Goal: Information Seeking & Learning: Learn about a topic

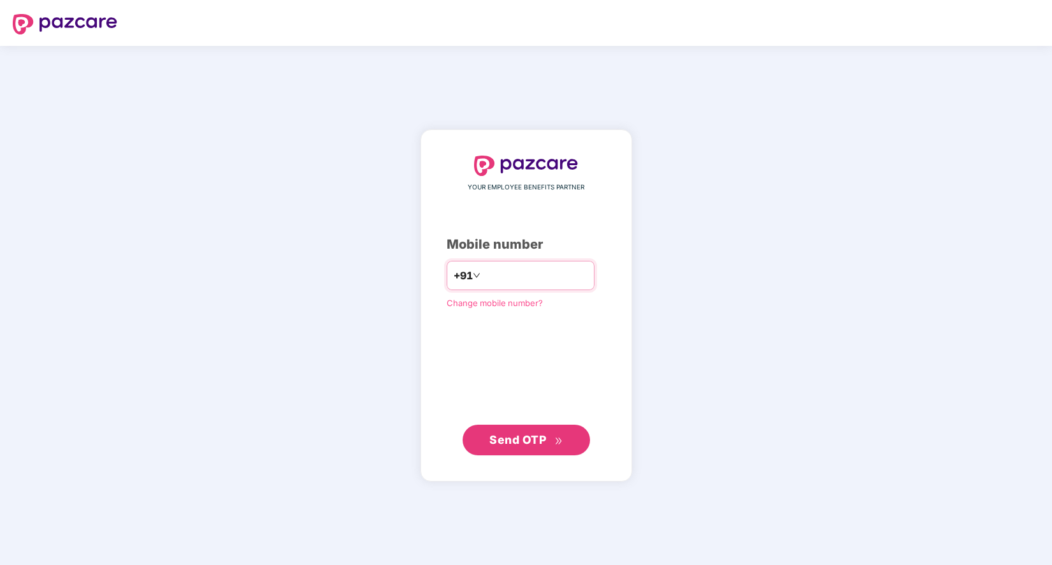
type input "**********"
click at [541, 439] on span "Send OTP" at bounding box center [518, 439] width 57 height 13
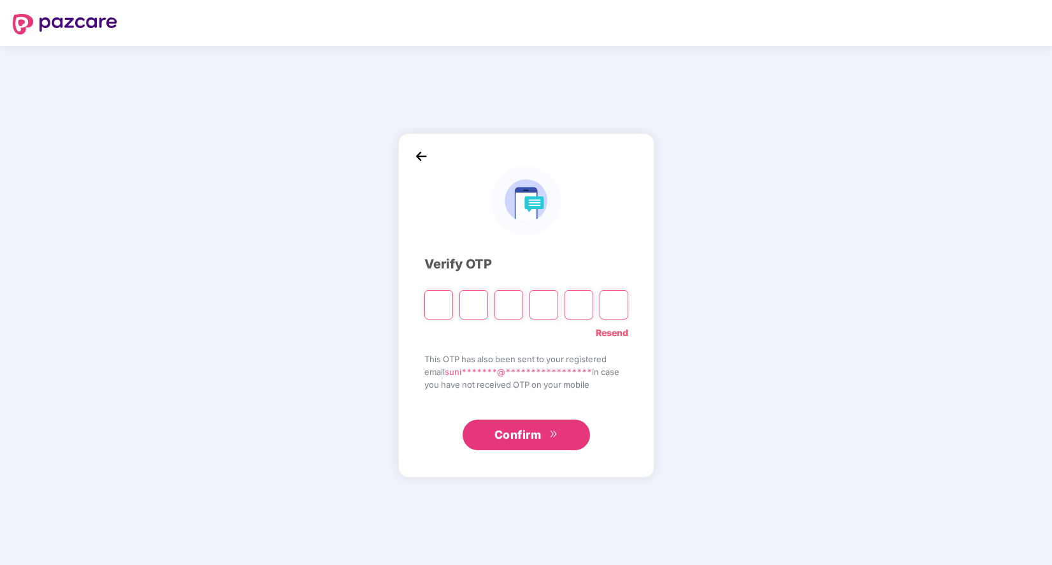
type input "*"
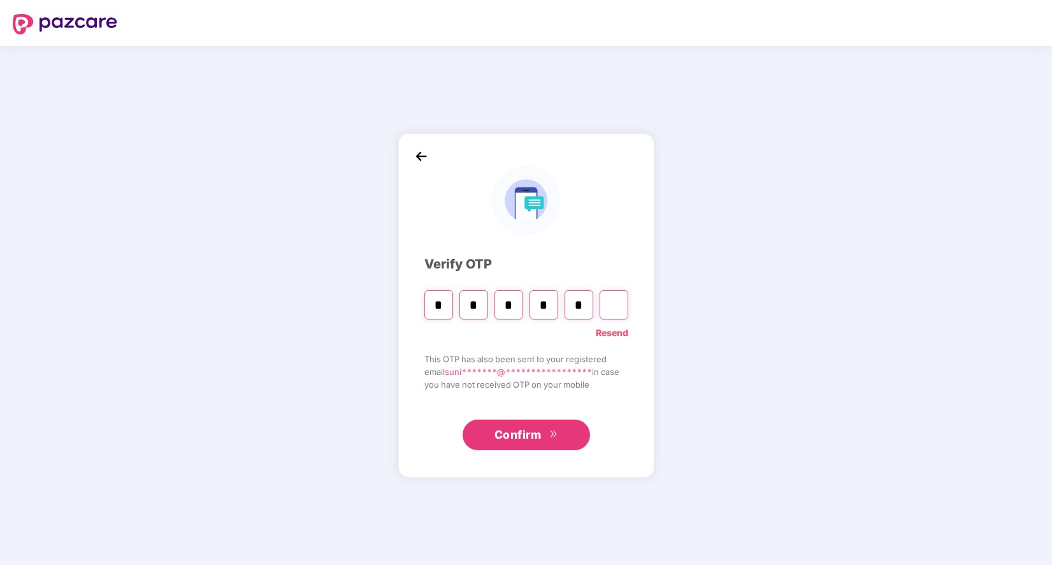
type input "*"
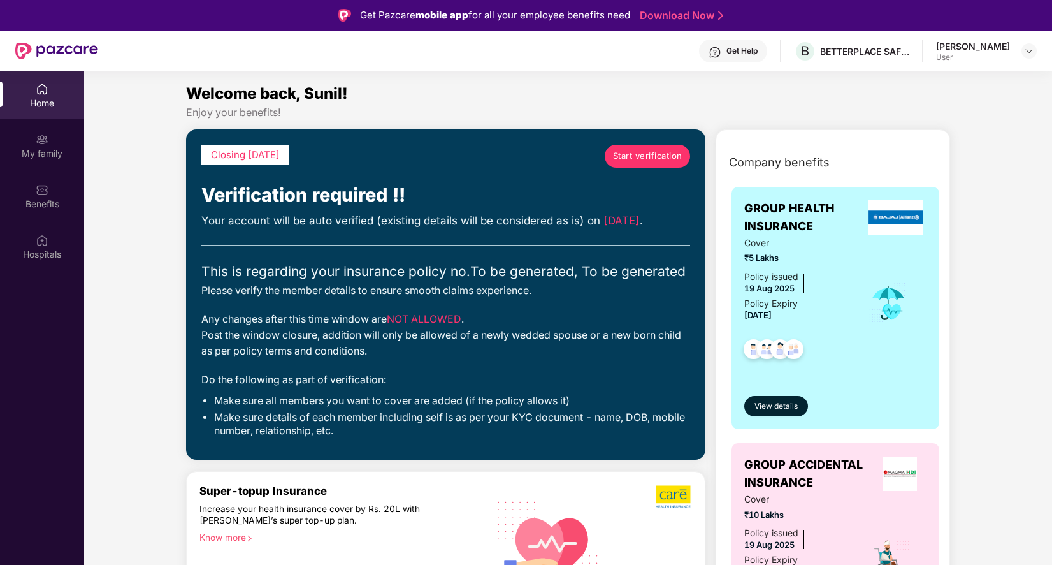
click at [642, 155] on span "Start verification" at bounding box center [647, 155] width 69 height 13
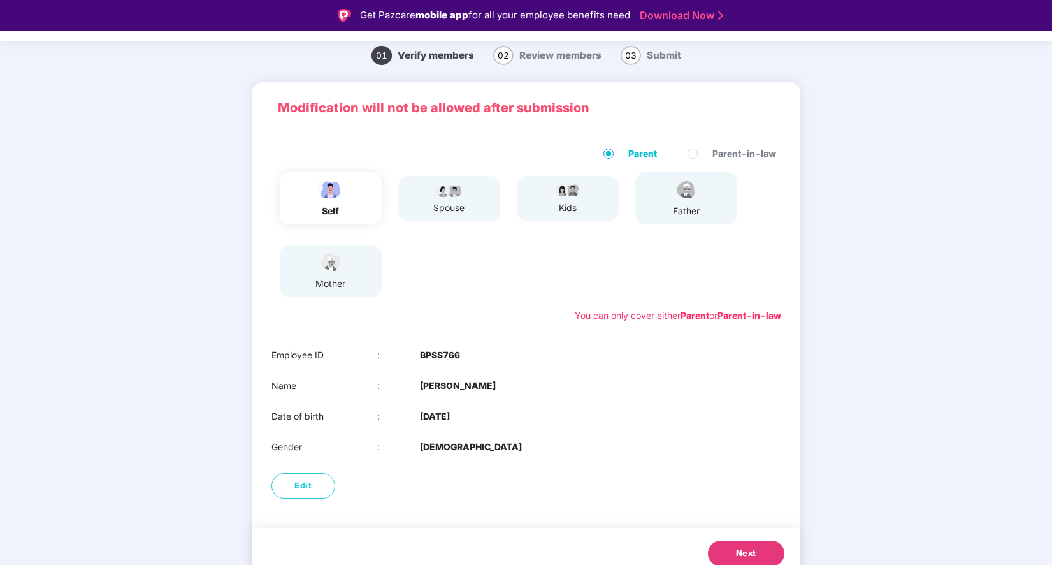
scroll to position [53, 0]
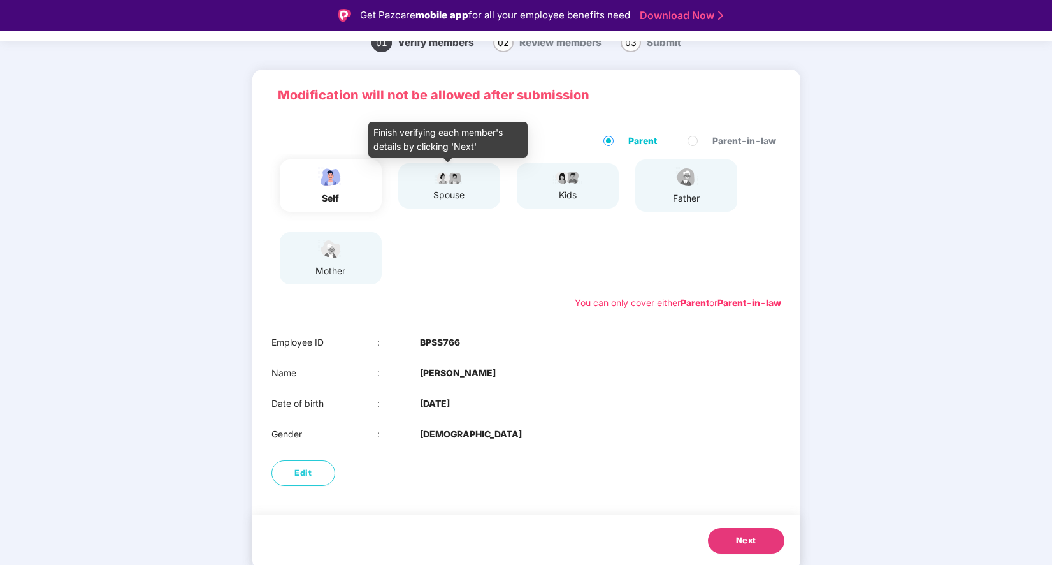
click at [457, 181] on img at bounding box center [449, 177] width 32 height 15
click at [750, 541] on span "Next" at bounding box center [746, 540] width 20 height 13
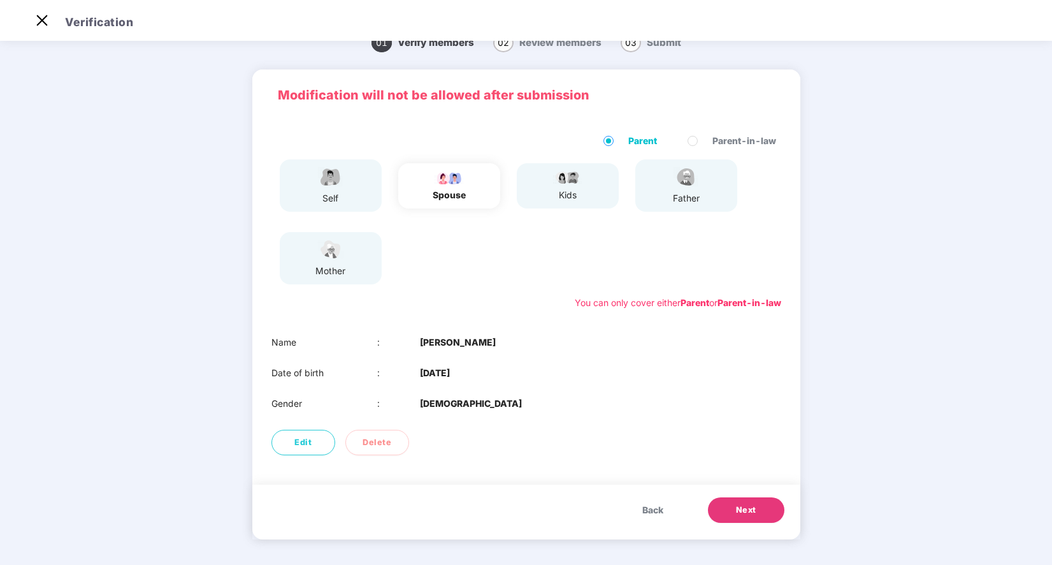
scroll to position [22, 0]
click at [755, 507] on span "Next" at bounding box center [746, 510] width 20 height 13
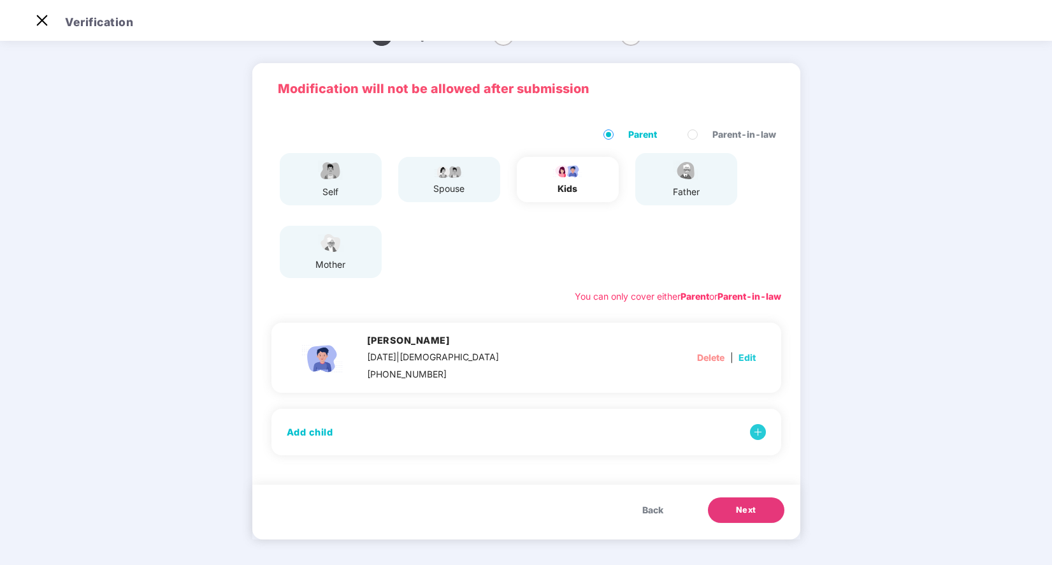
click at [749, 508] on span "Next" at bounding box center [746, 510] width 20 height 13
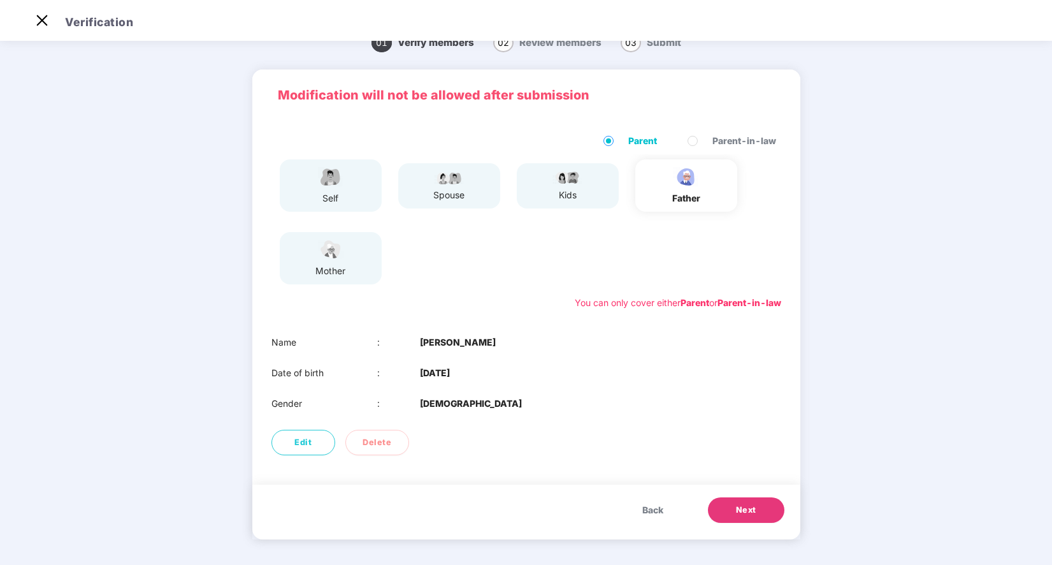
click at [755, 509] on button "Next" at bounding box center [746, 509] width 76 height 25
click at [676, 196] on div "father" at bounding box center [687, 198] width 32 height 14
click at [653, 510] on span "Back" at bounding box center [653, 510] width 21 height 14
click at [748, 509] on span "Next" at bounding box center [746, 510] width 20 height 13
click at [40, 21] on img at bounding box center [42, 20] width 20 height 20
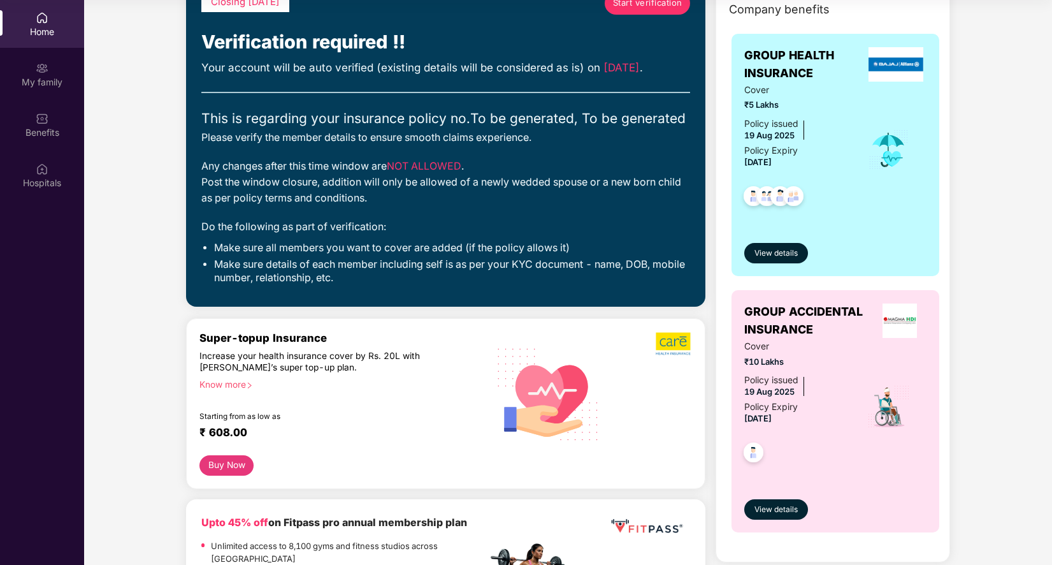
scroll to position [82, 0]
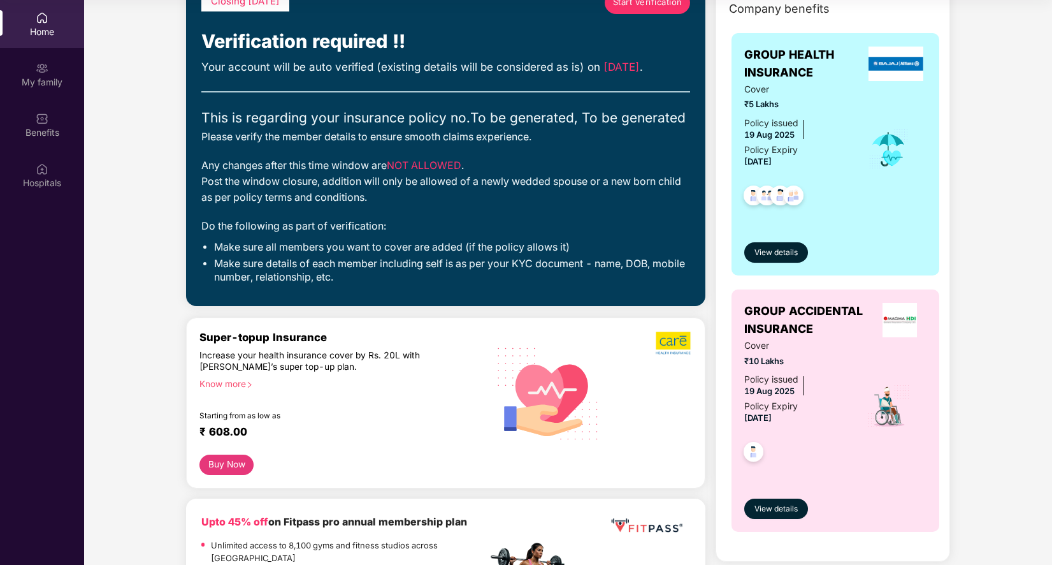
click at [233, 382] on div "Know more" at bounding box center [340, 382] width 280 height 9
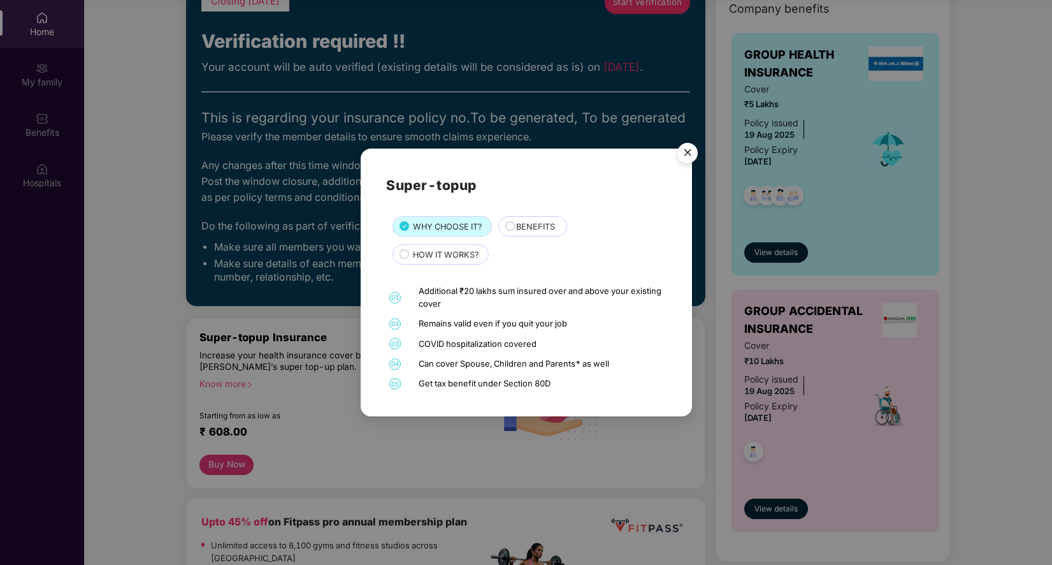
drag, startPoint x: 419, startPoint y: 322, endPoint x: 572, endPoint y: 324, distance: 153.0
click at [572, 324] on div "Remains valid even if you quit your job" at bounding box center [541, 323] width 245 height 12
click at [523, 323] on div "Remains valid even if you quit your job" at bounding box center [541, 323] width 245 height 12
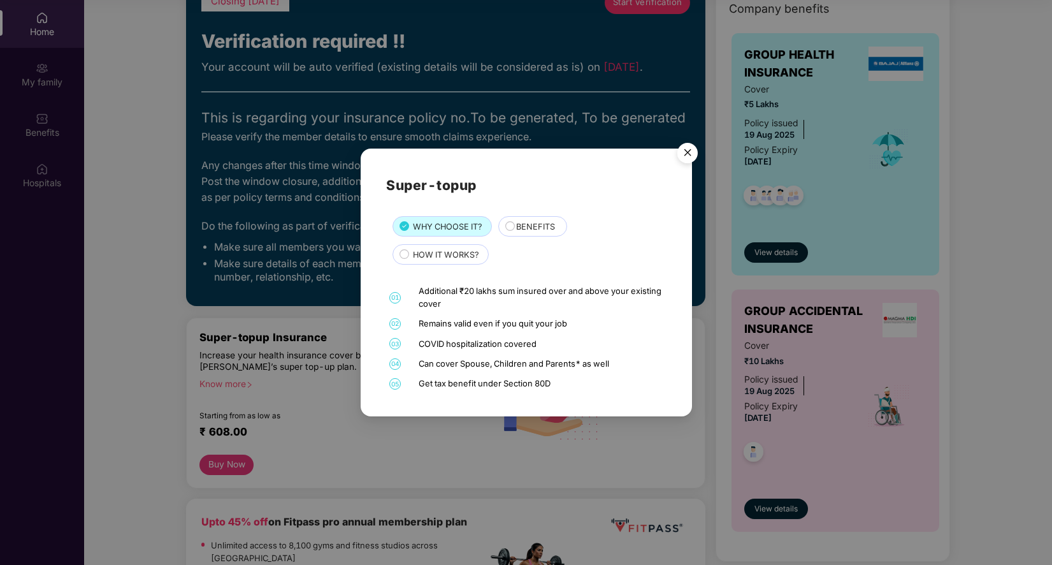
click at [470, 344] on div "COVID hospitalization covered" at bounding box center [541, 344] width 245 height 12
click at [474, 365] on div "Can cover Spouse, Children and Parents* as well" at bounding box center [541, 364] width 245 height 12
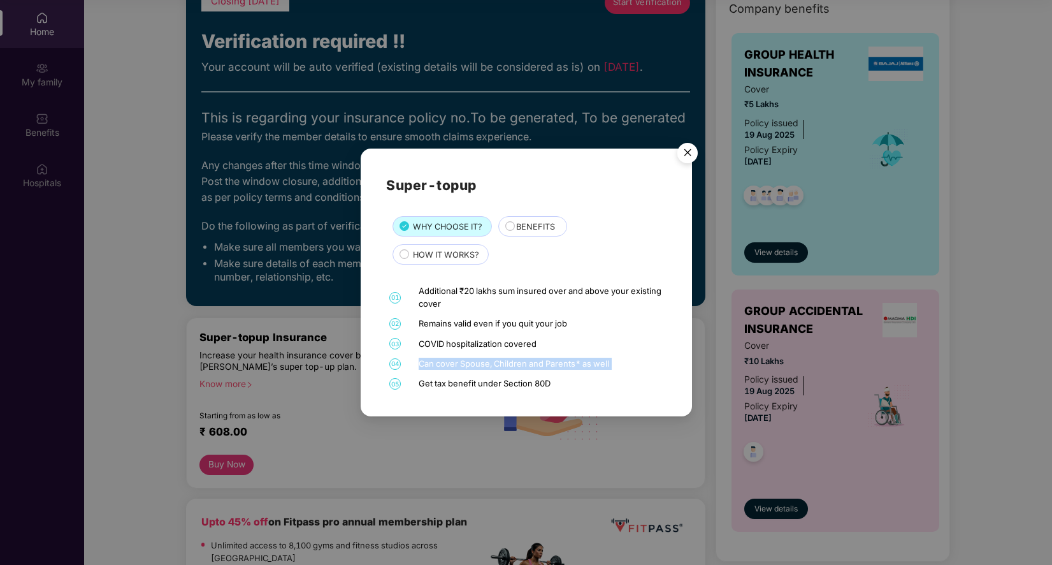
click at [474, 365] on div "Can cover Spouse, Children and Parents* as well" at bounding box center [541, 364] width 245 height 12
click at [469, 381] on div "Get tax benefit under Section 80D" at bounding box center [541, 383] width 245 height 12
click at [527, 226] on span "BENEFITS" at bounding box center [535, 227] width 39 height 13
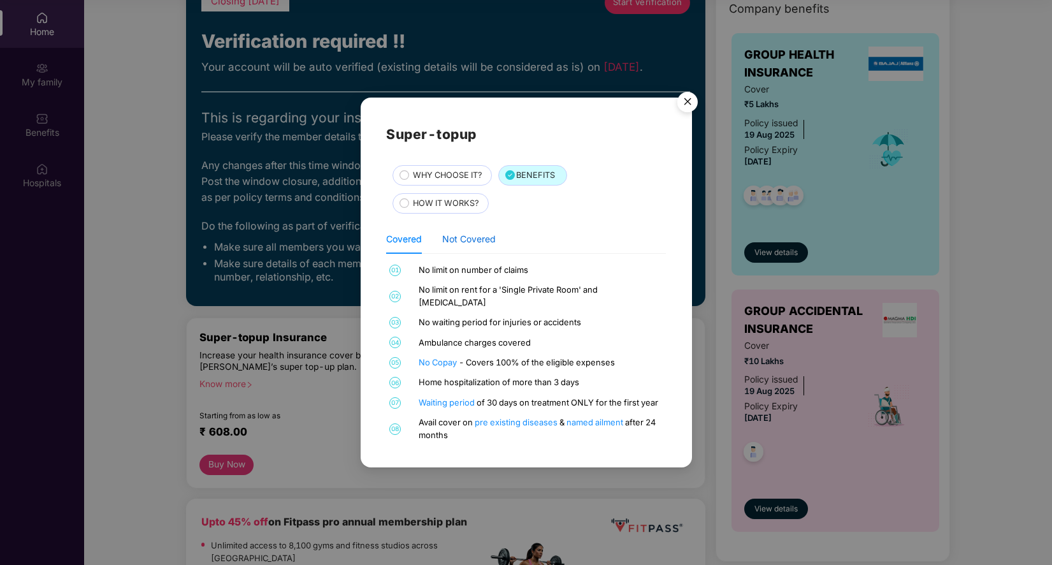
click at [490, 246] on div "Not Covered" at bounding box center [469, 239] width 54 height 14
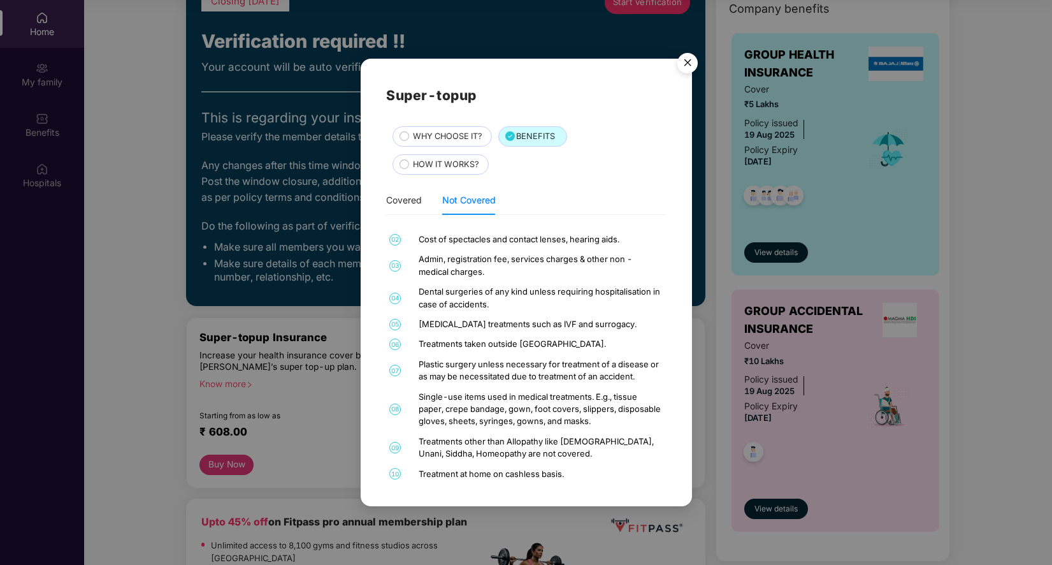
scroll to position [0, 0]
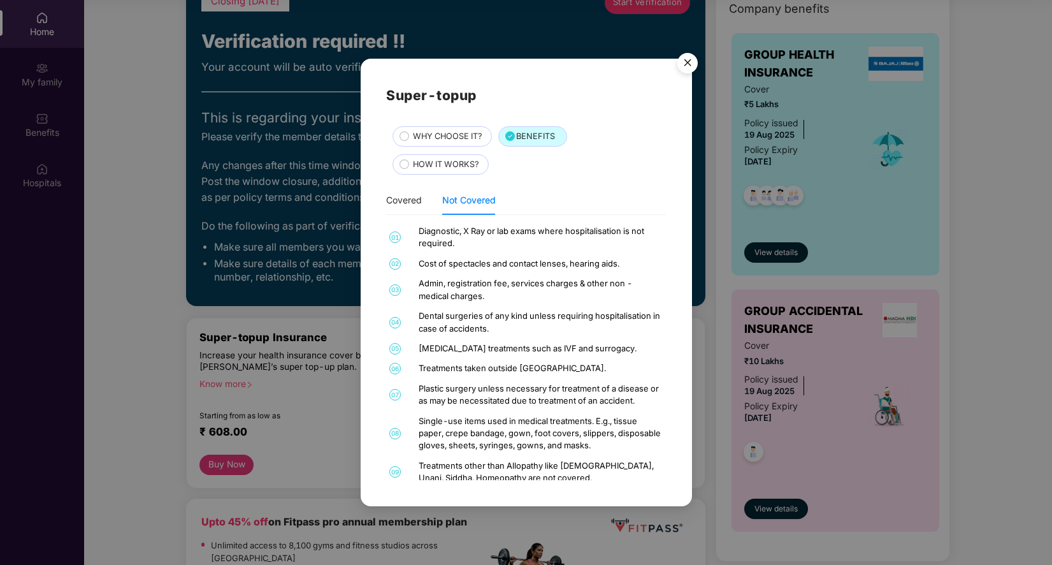
click at [688, 56] on img "Close" at bounding box center [688, 65] width 36 height 36
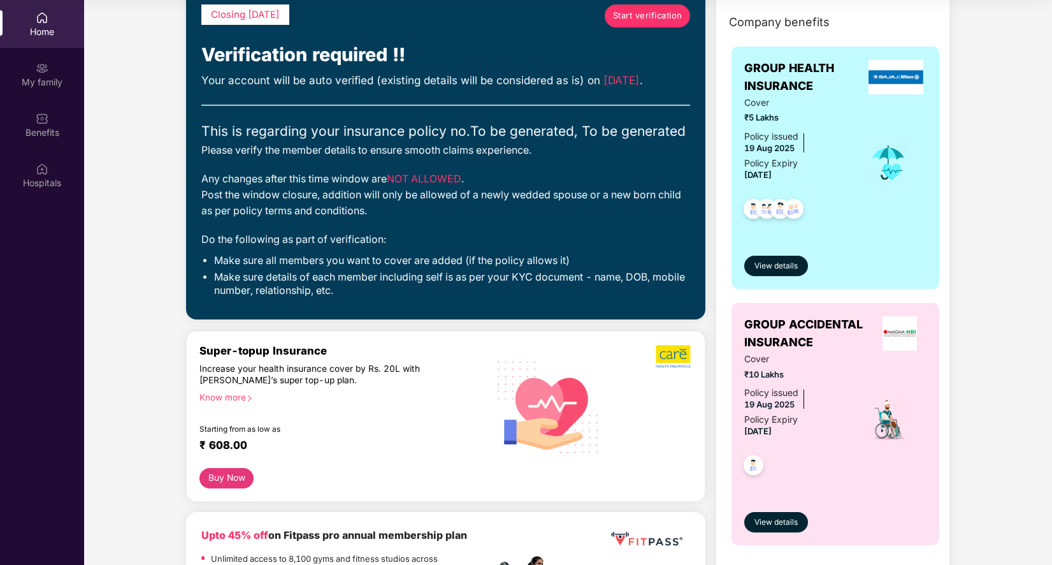
scroll to position [70, 0]
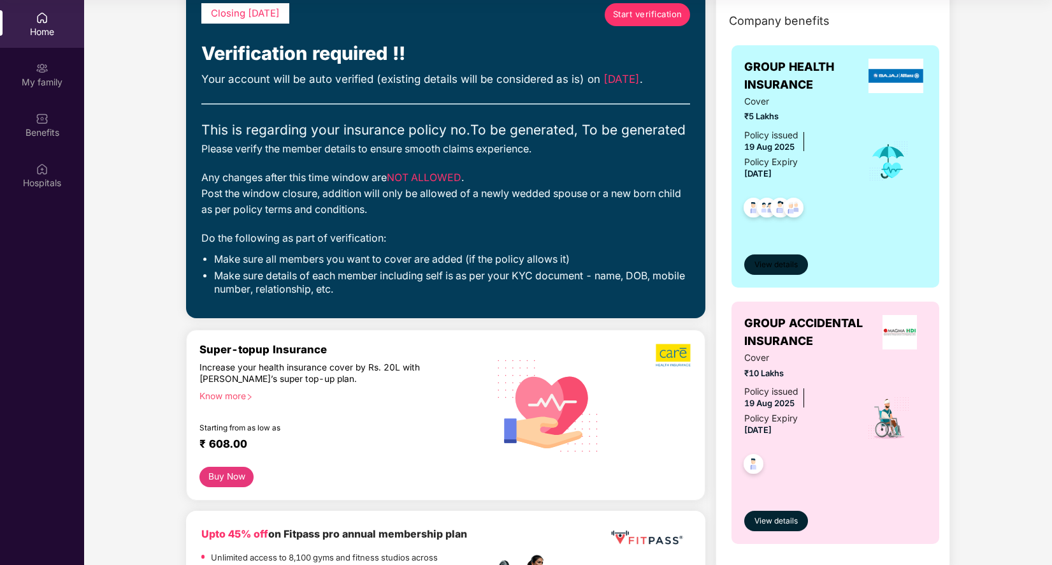
click at [780, 263] on span "View details" at bounding box center [776, 265] width 43 height 12
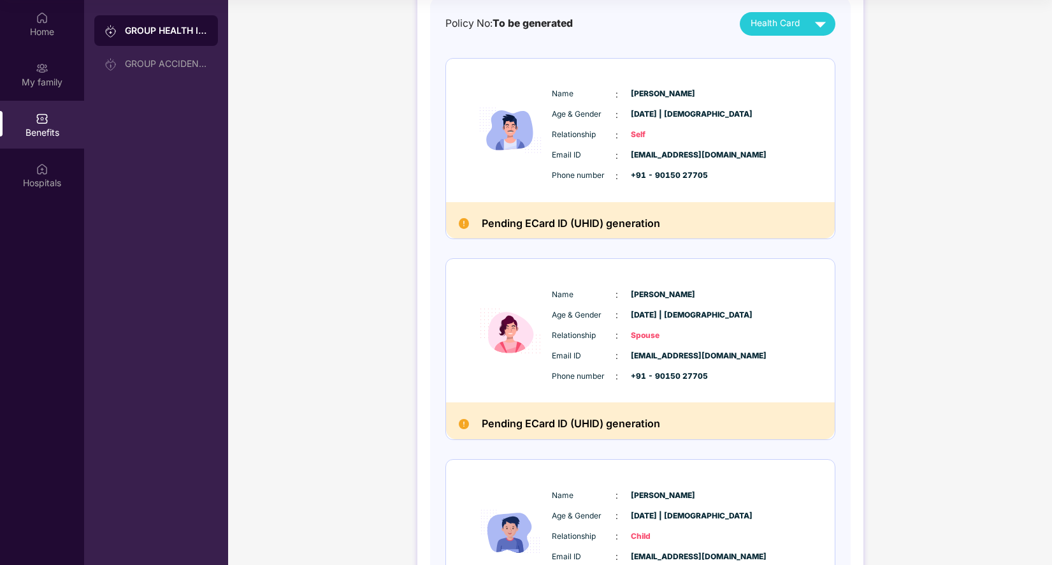
scroll to position [0, 0]
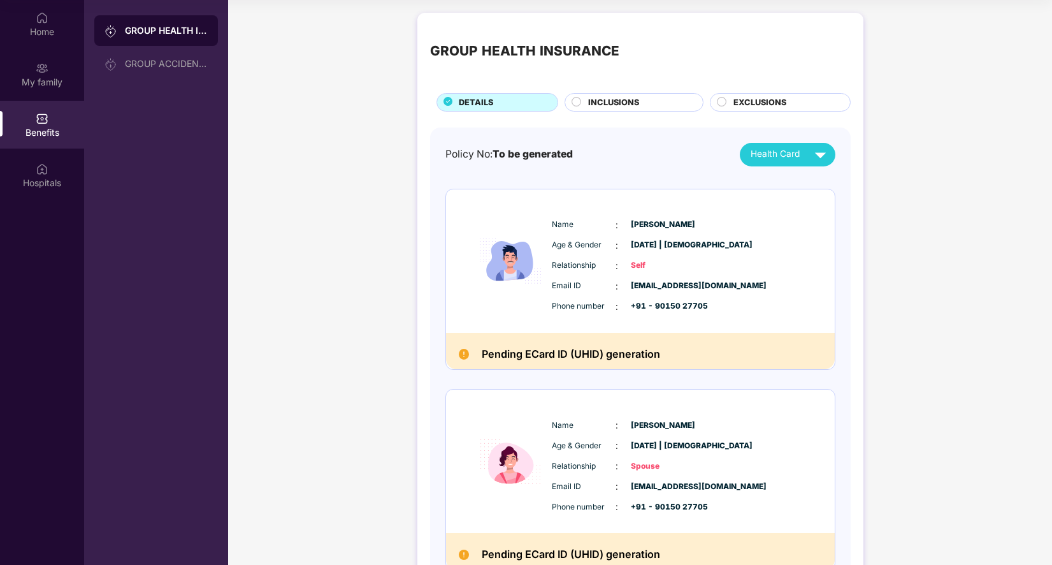
click at [619, 100] on span "INCLUSIONS" at bounding box center [613, 102] width 51 height 13
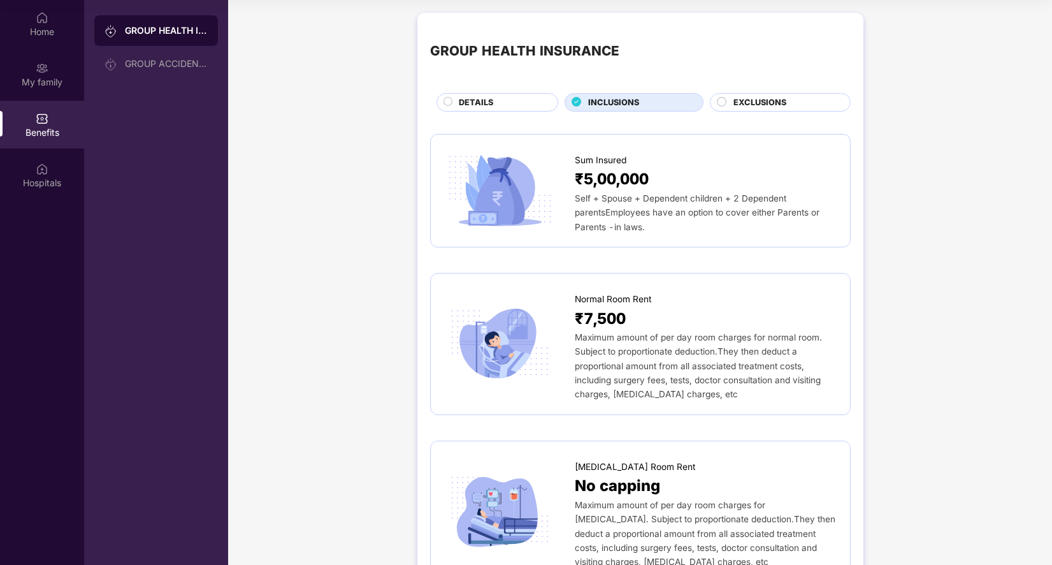
click at [752, 103] on span "EXCLUSIONS" at bounding box center [760, 102] width 53 height 13
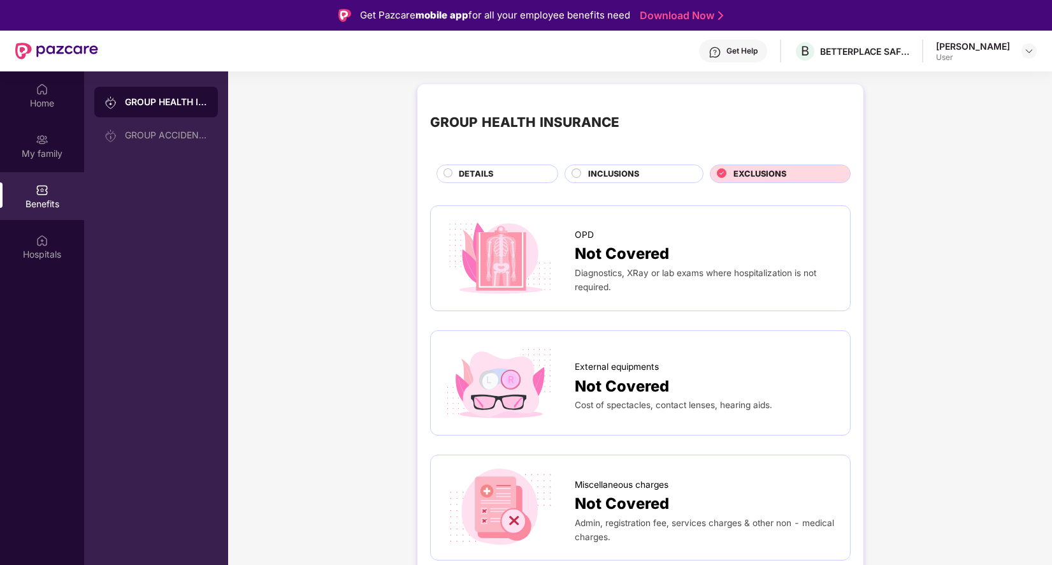
click at [491, 169] on span "DETAILS" at bounding box center [476, 174] width 34 height 13
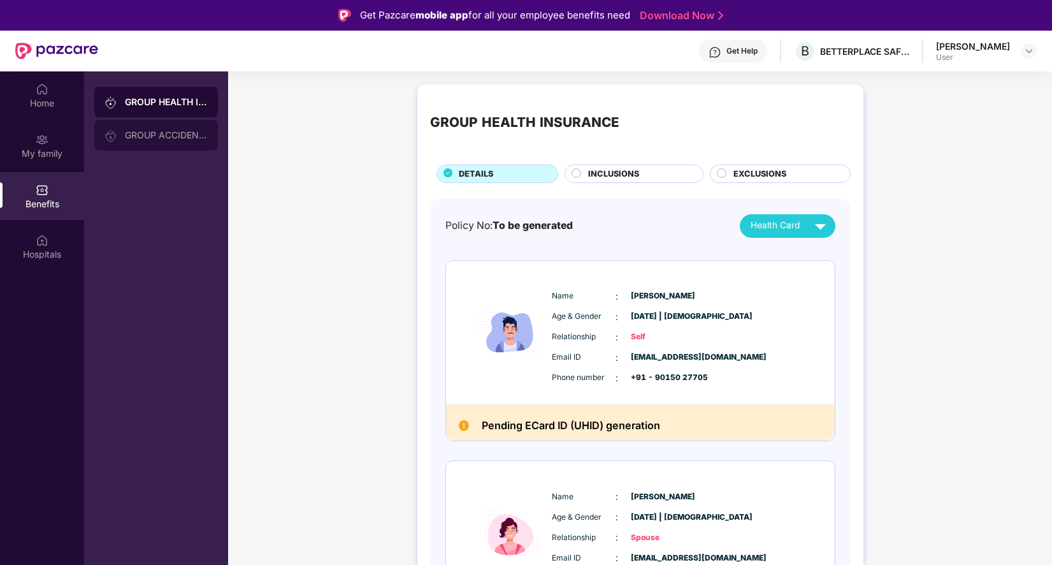
click at [178, 133] on div "GROUP ACCIDENTAL INSURANCE" at bounding box center [166, 135] width 83 height 10
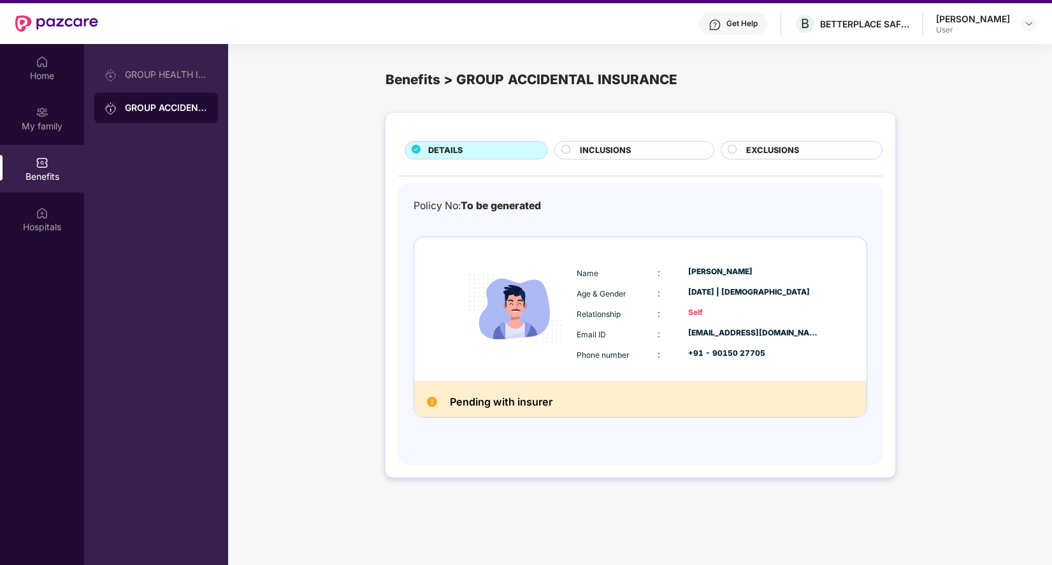
scroll to position [25, 0]
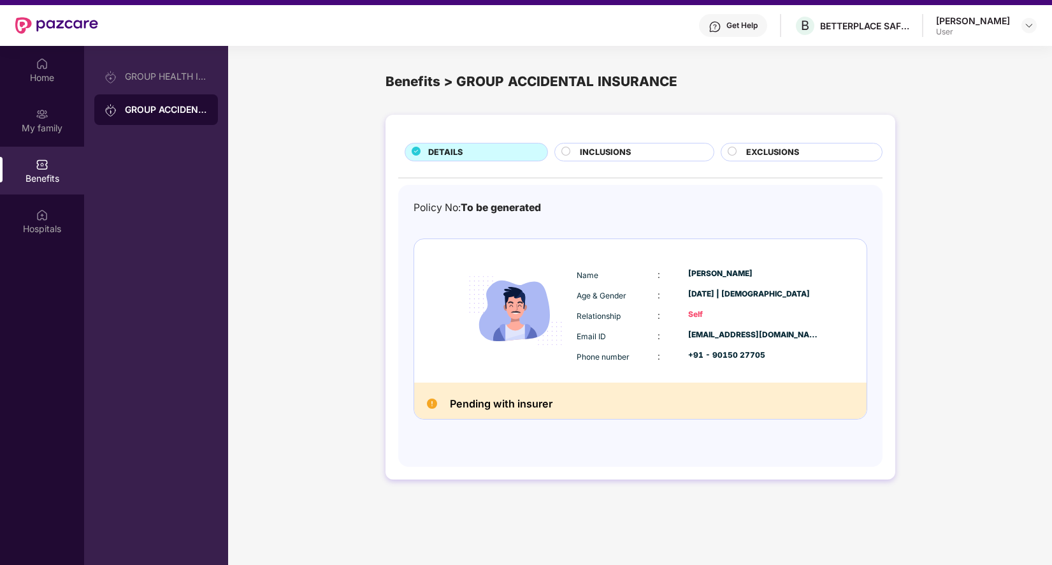
click at [605, 148] on span "INCLUSIONS" at bounding box center [605, 152] width 51 height 13
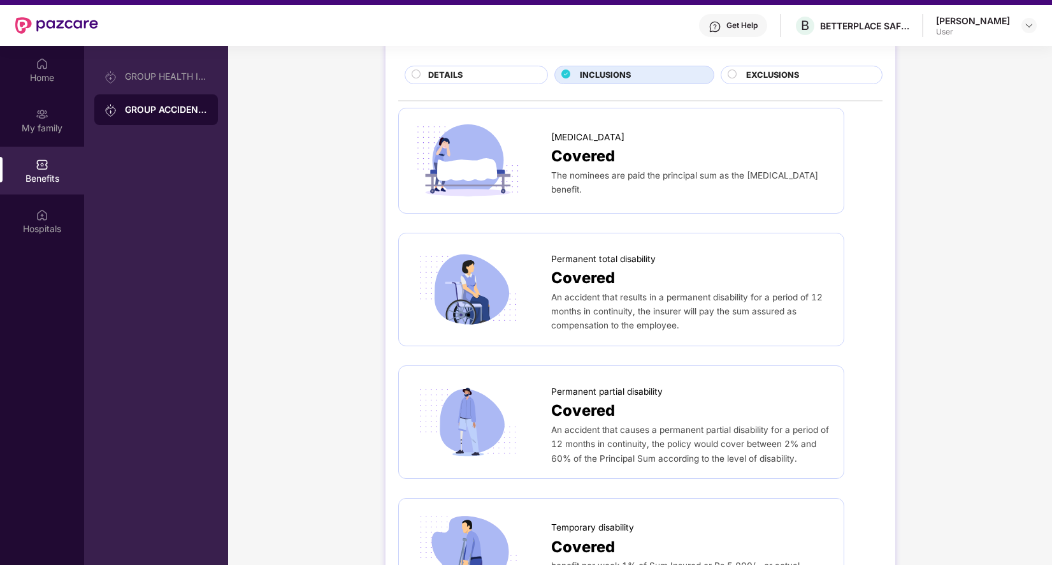
scroll to position [0, 0]
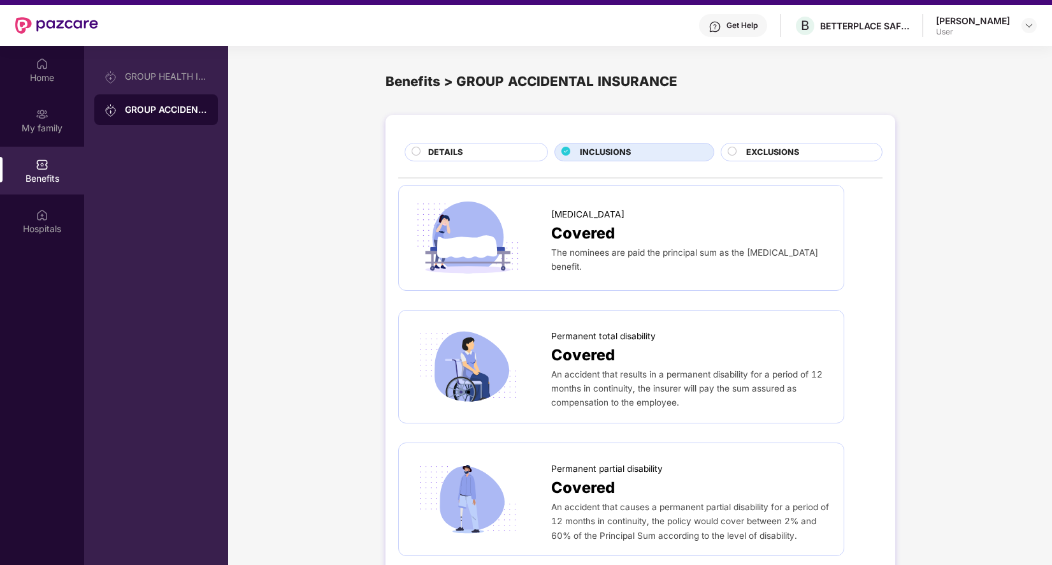
click at [487, 152] on div "DETAILS" at bounding box center [481, 153] width 119 height 15
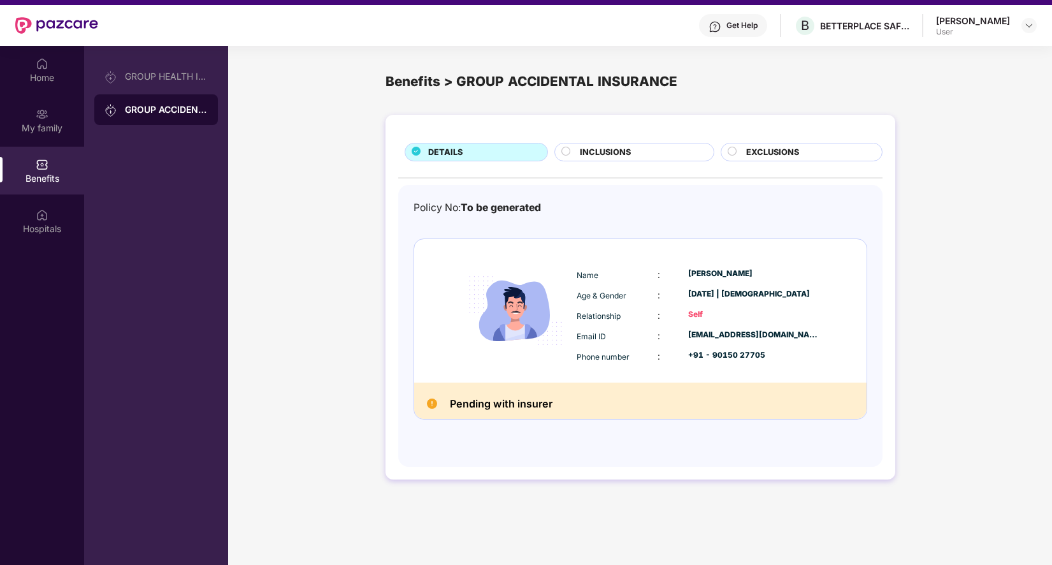
click at [498, 401] on h2 "Pending with insurer" at bounding box center [501, 404] width 103 height 18
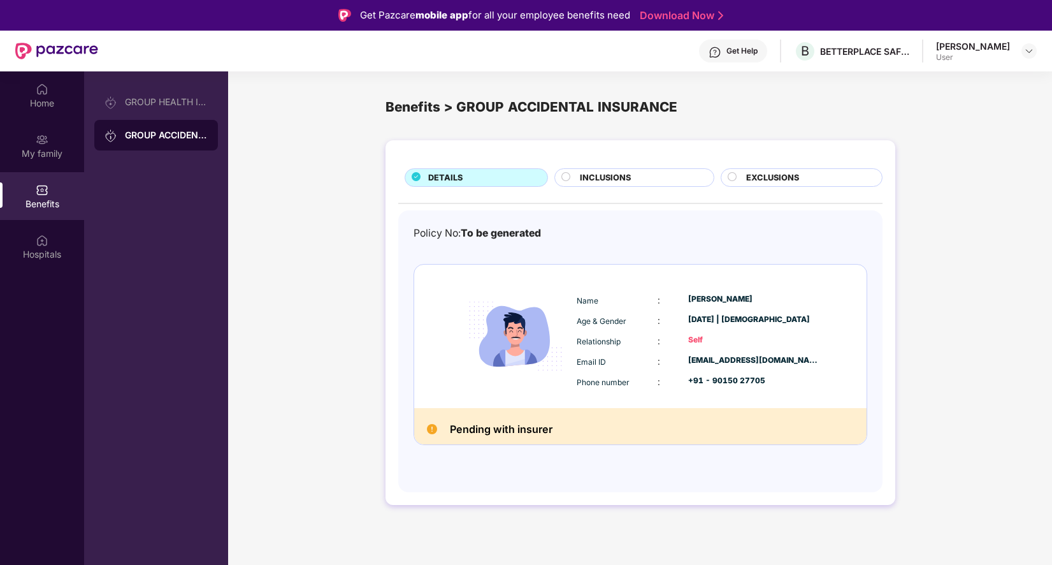
click at [752, 185] on div "EXCLUSIONS" at bounding box center [808, 178] width 136 height 15
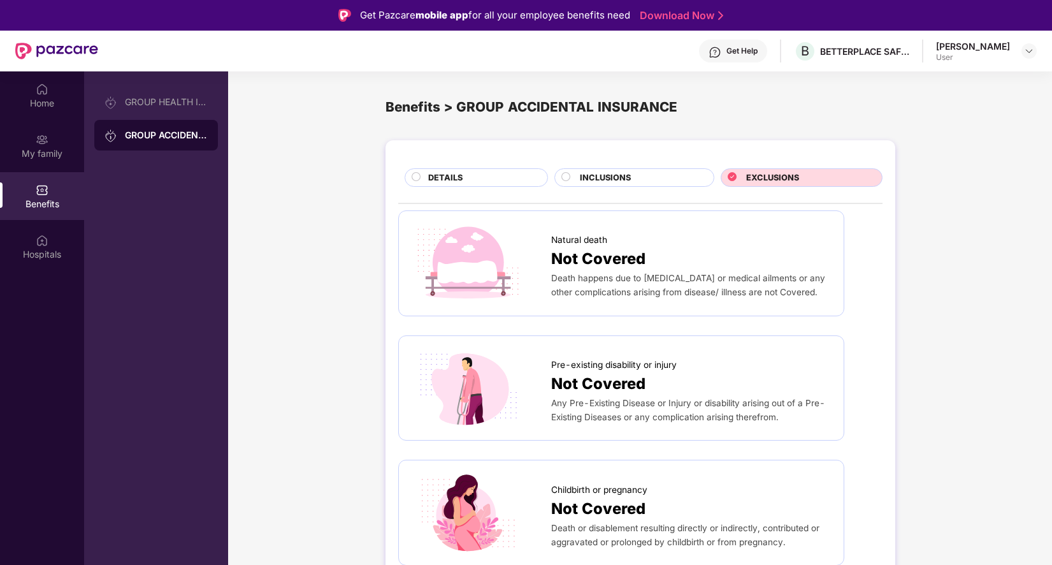
click at [604, 178] on span "INCLUSIONS" at bounding box center [605, 177] width 51 height 13
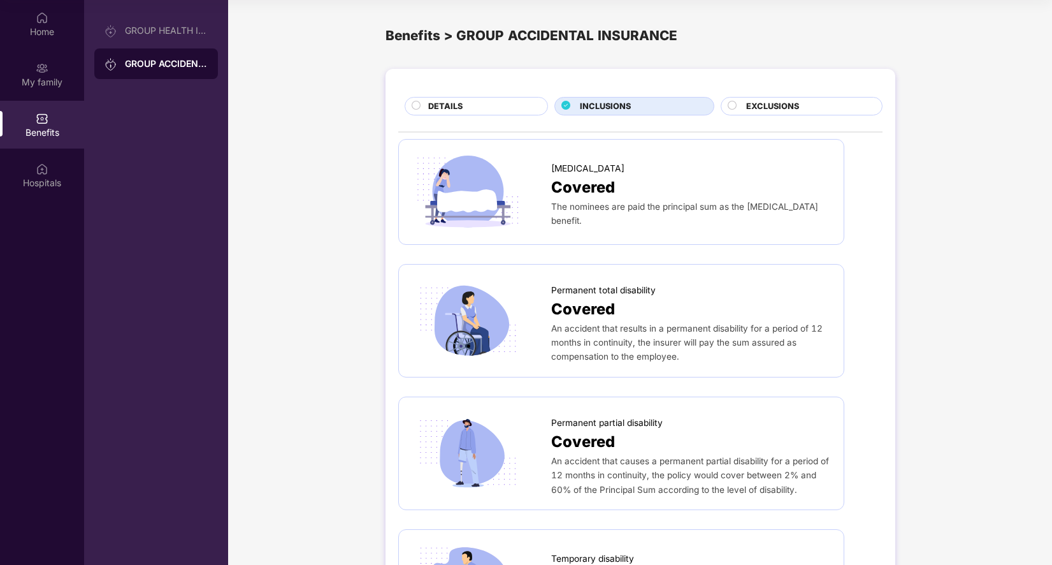
click at [767, 110] on span "EXCLUSIONS" at bounding box center [772, 106] width 53 height 13
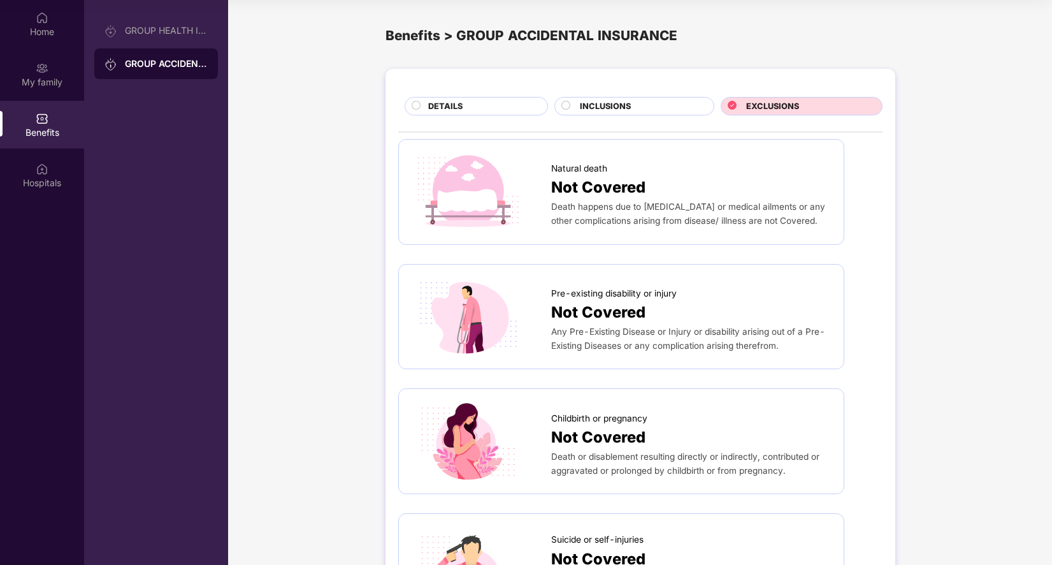
click at [498, 104] on div "DETAILS" at bounding box center [481, 107] width 119 height 15
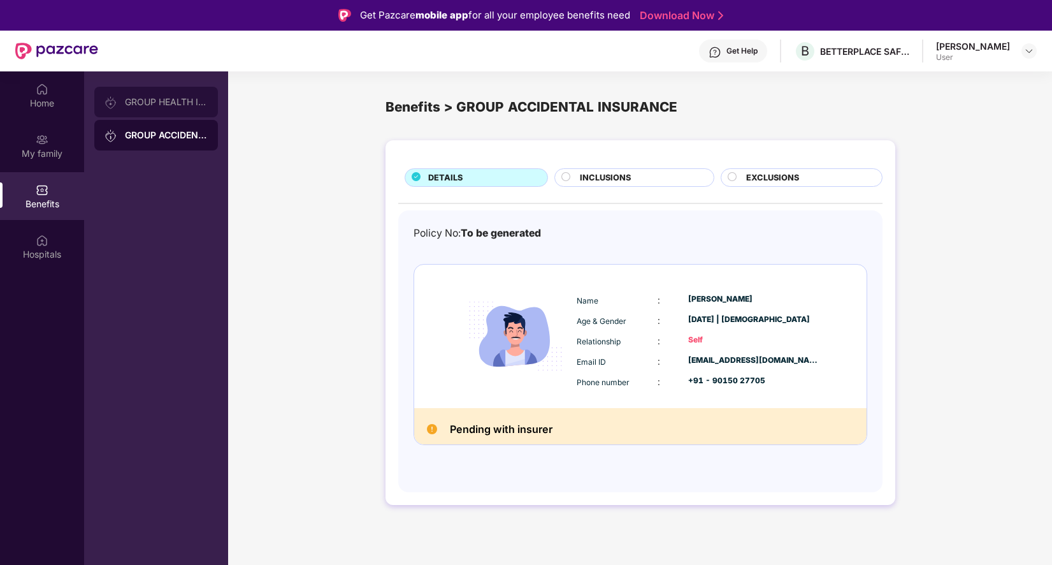
click at [169, 100] on div "GROUP HEALTH INSURANCE" at bounding box center [166, 102] width 83 height 10
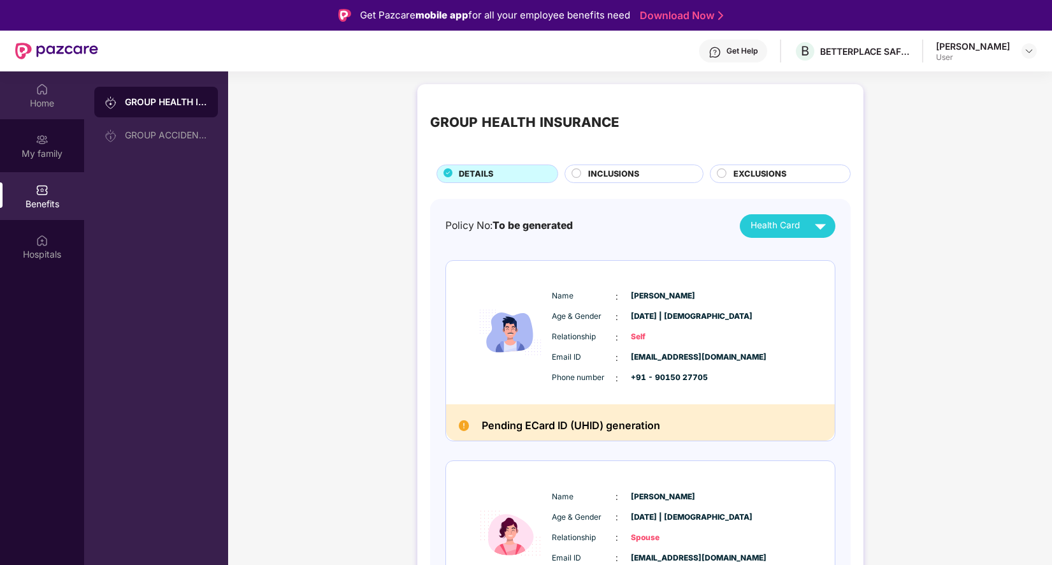
click at [46, 97] on div "Home" at bounding box center [42, 103] width 84 height 13
